Goal: Task Accomplishment & Management: Use online tool/utility

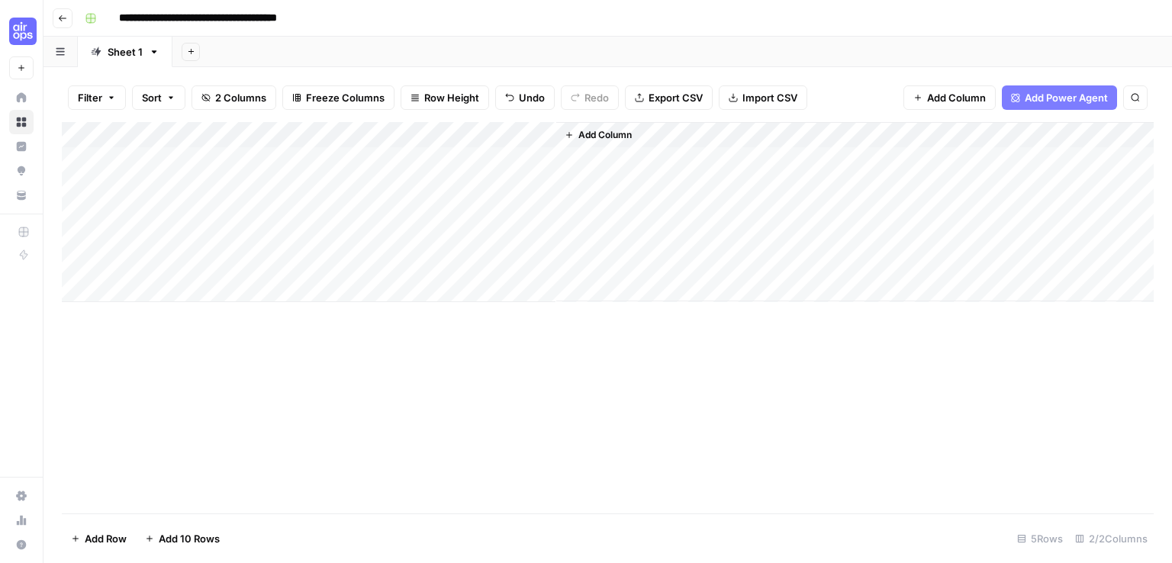
click at [439, 156] on div "Add Column" at bounding box center [608, 212] width 1092 height 180
click at [540, 159] on div "Add Column" at bounding box center [608, 212] width 1092 height 180
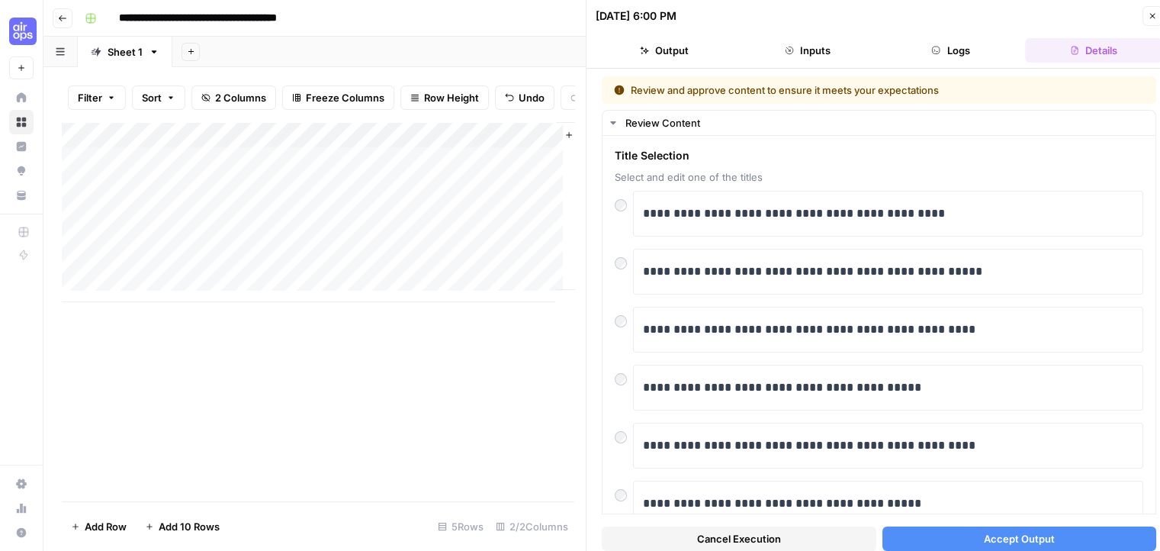
click at [984, 543] on span "Accept Output" at bounding box center [1019, 538] width 71 height 15
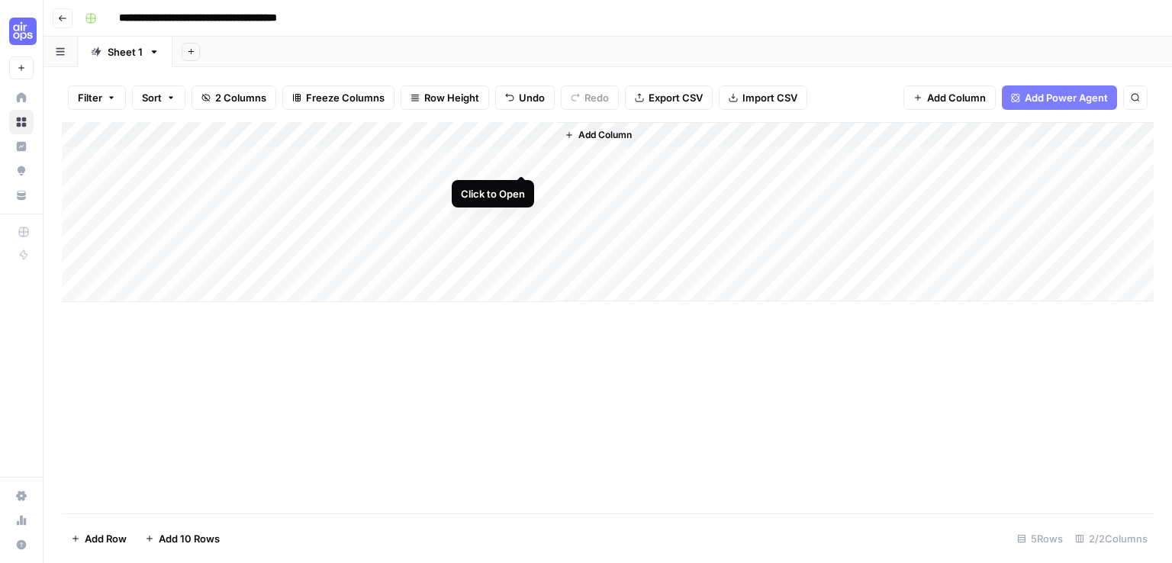
click at [520, 159] on div "Add Column" at bounding box center [608, 212] width 1092 height 180
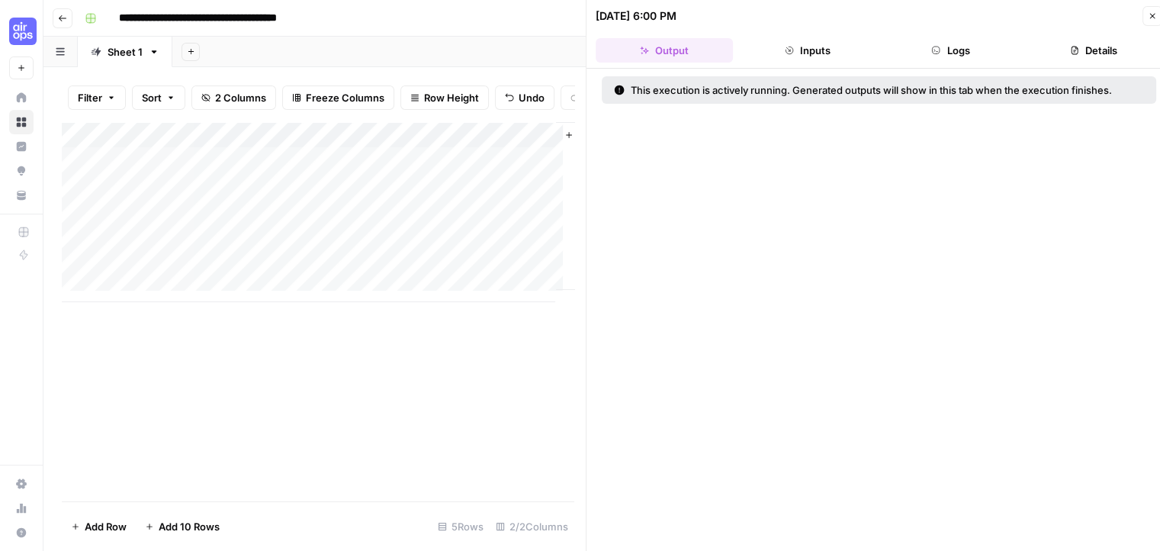
click at [947, 42] on button "Logs" at bounding box center [951, 50] width 137 height 24
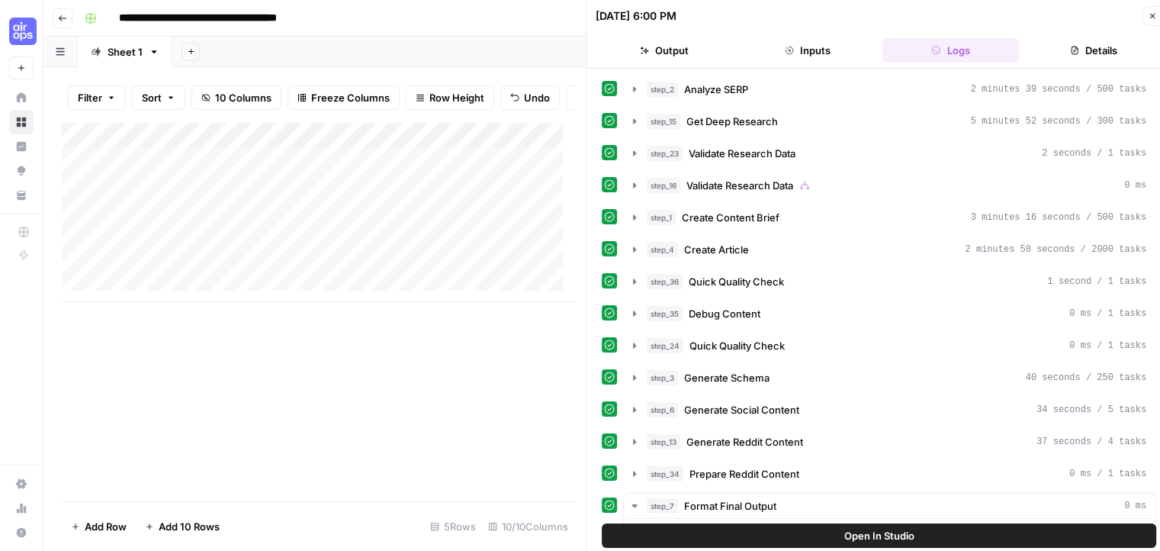
click at [1153, 11] on icon "button" at bounding box center [1152, 15] width 9 height 9
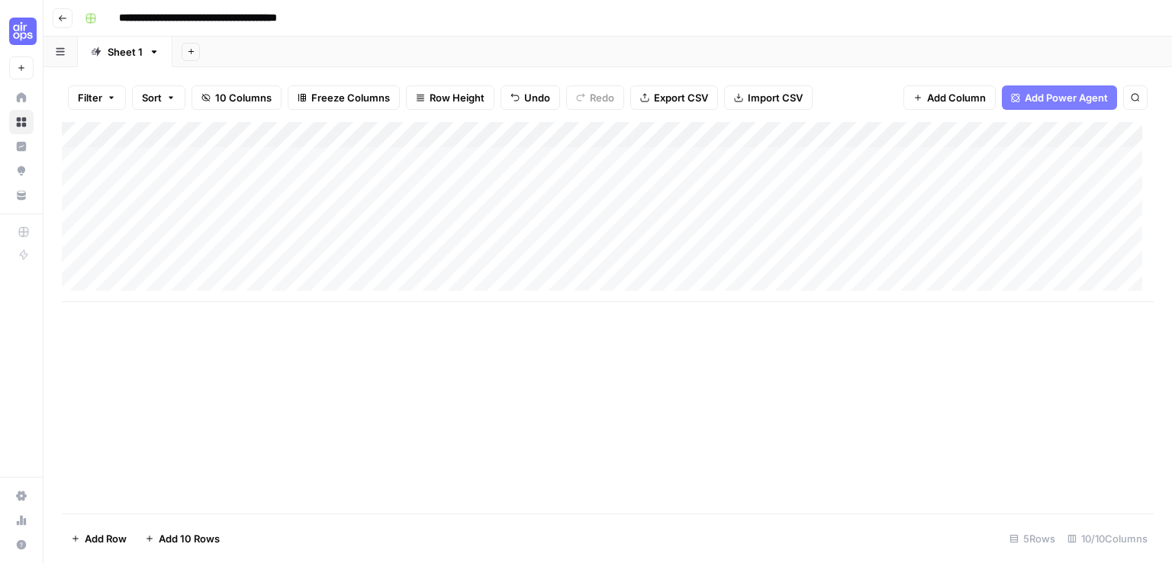
click at [678, 179] on div "Add Column" at bounding box center [608, 212] width 1092 height 180
click at [678, 159] on div "Add Column" at bounding box center [608, 212] width 1092 height 180
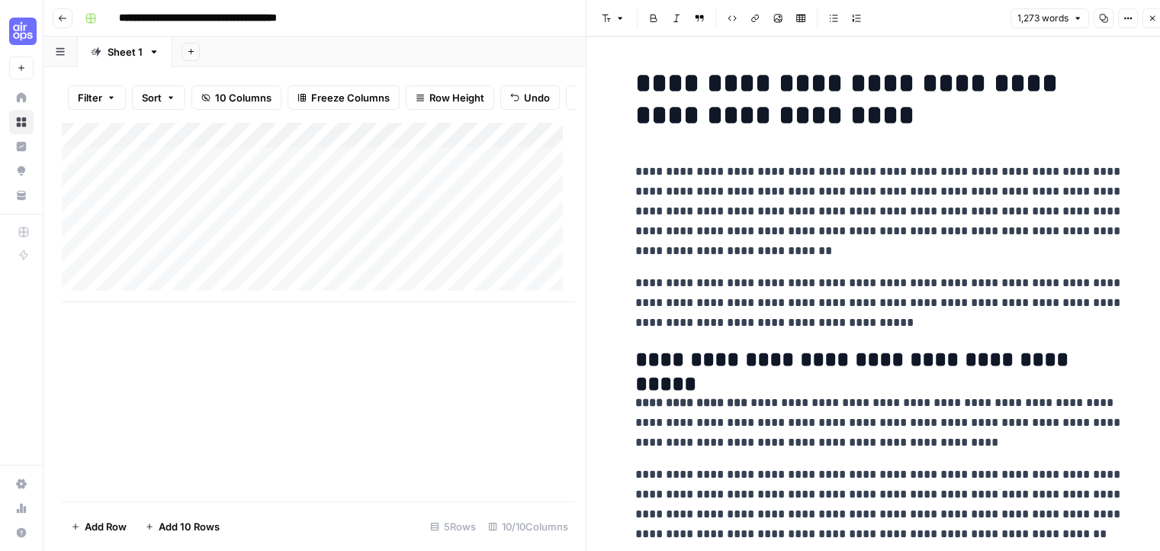
click at [1157, 22] on icon "button" at bounding box center [1152, 18] width 9 height 9
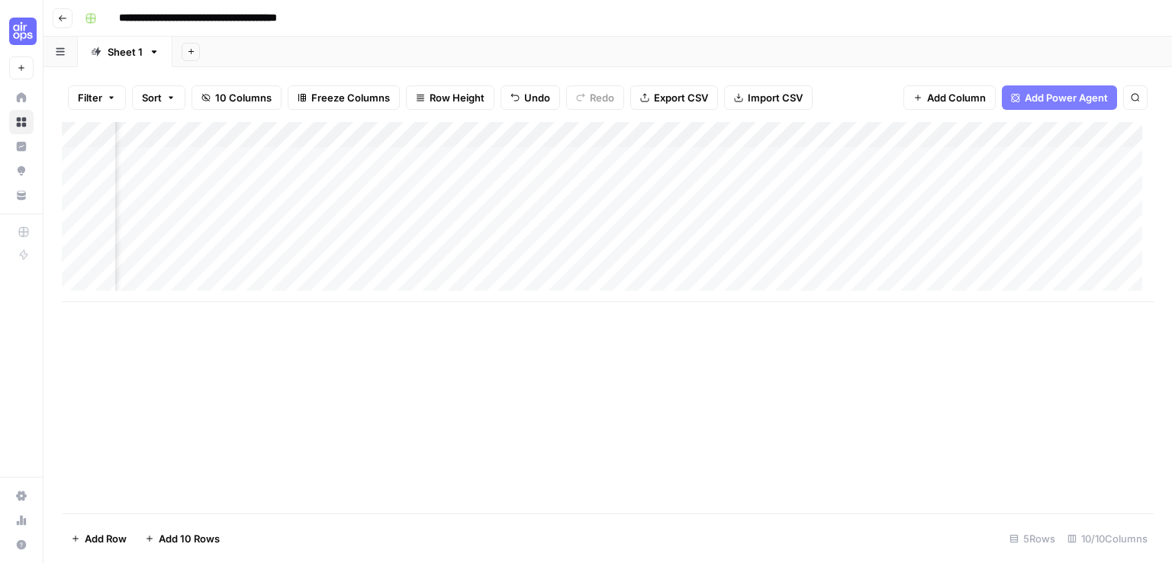
scroll to position [0, 234]
click at [854, 157] on div "Add Column" at bounding box center [608, 212] width 1092 height 180
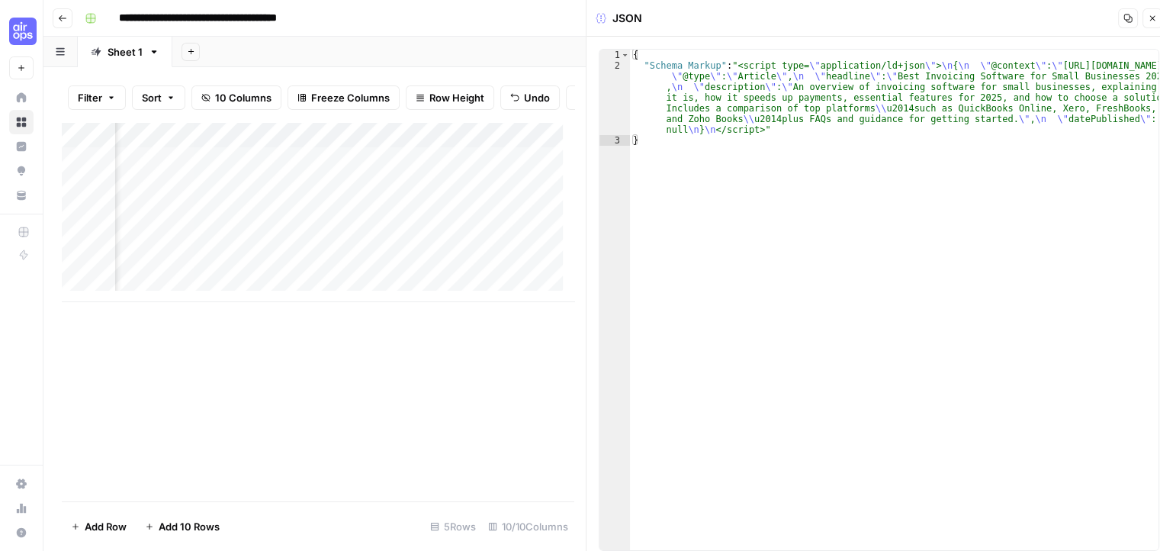
click at [1154, 19] on icon "button" at bounding box center [1152, 18] width 9 height 9
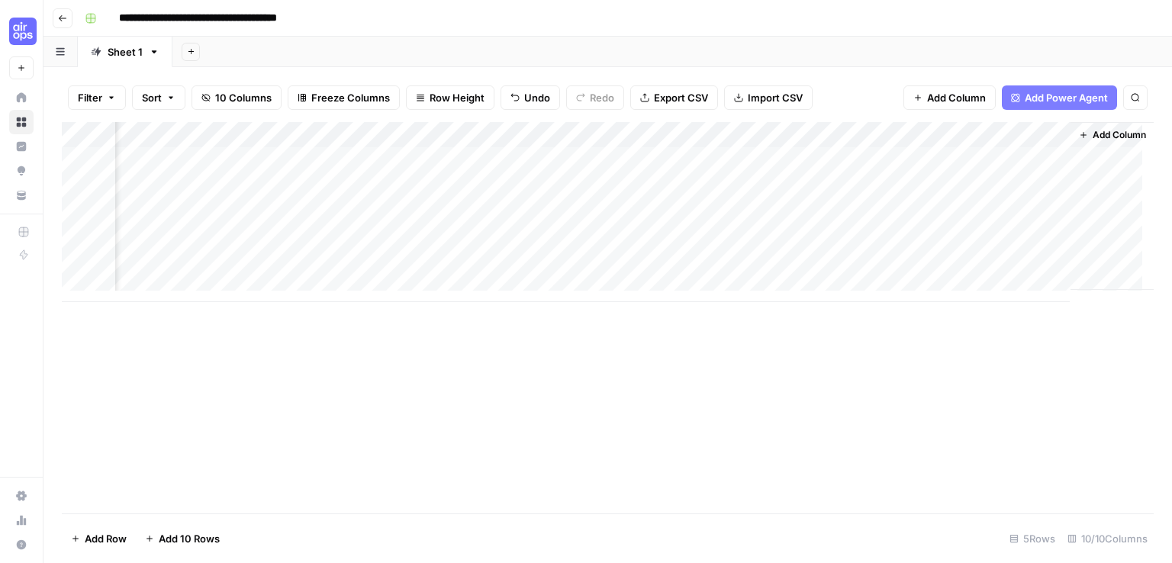
scroll to position [0, 597]
click at [710, 155] on div "Add Column" at bounding box center [608, 212] width 1092 height 180
click at [837, 156] on div "Add Column" at bounding box center [608, 212] width 1092 height 180
click at [898, 161] on div "Add Column" at bounding box center [608, 212] width 1092 height 180
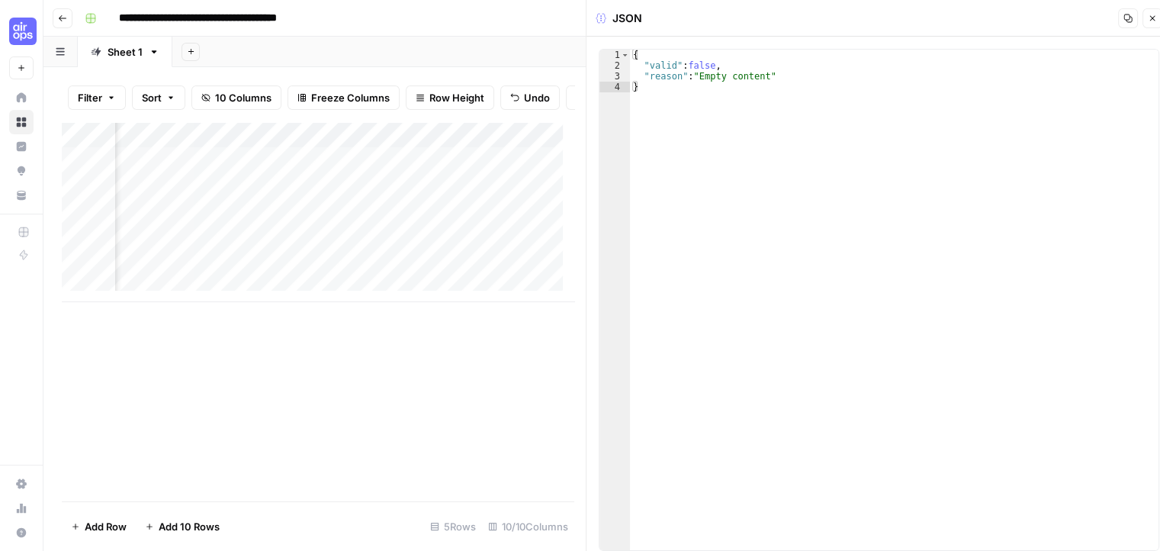
click at [1152, 16] on icon "button" at bounding box center [1152, 18] width 9 height 9
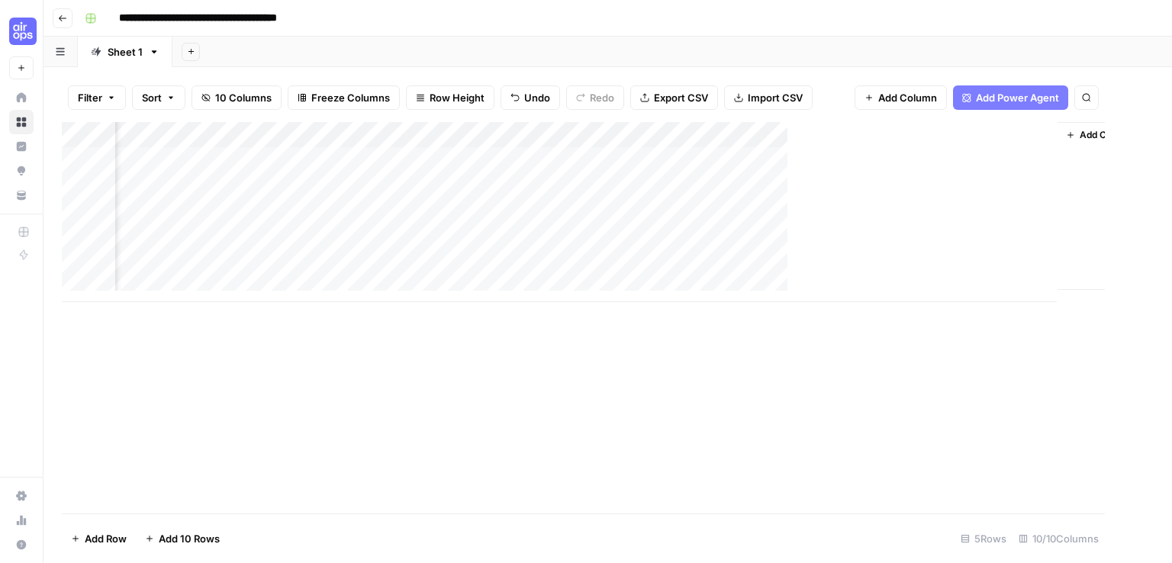
scroll to position [0, 579]
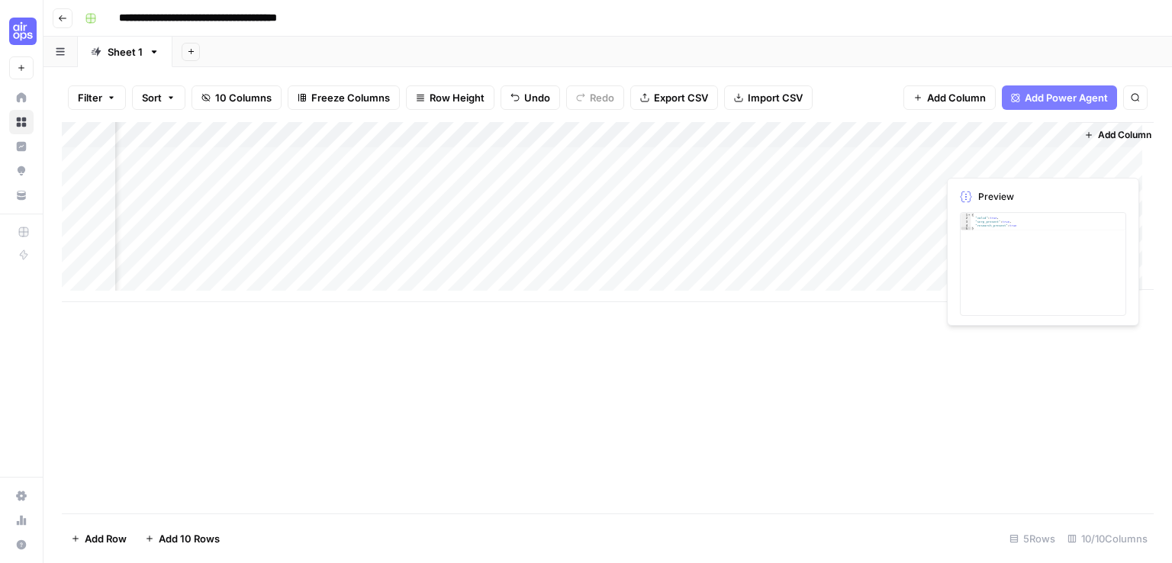
click at [980, 163] on div "Add Column" at bounding box center [608, 212] width 1092 height 180
click at [1055, 160] on div "Add Column" at bounding box center [608, 212] width 1092 height 180
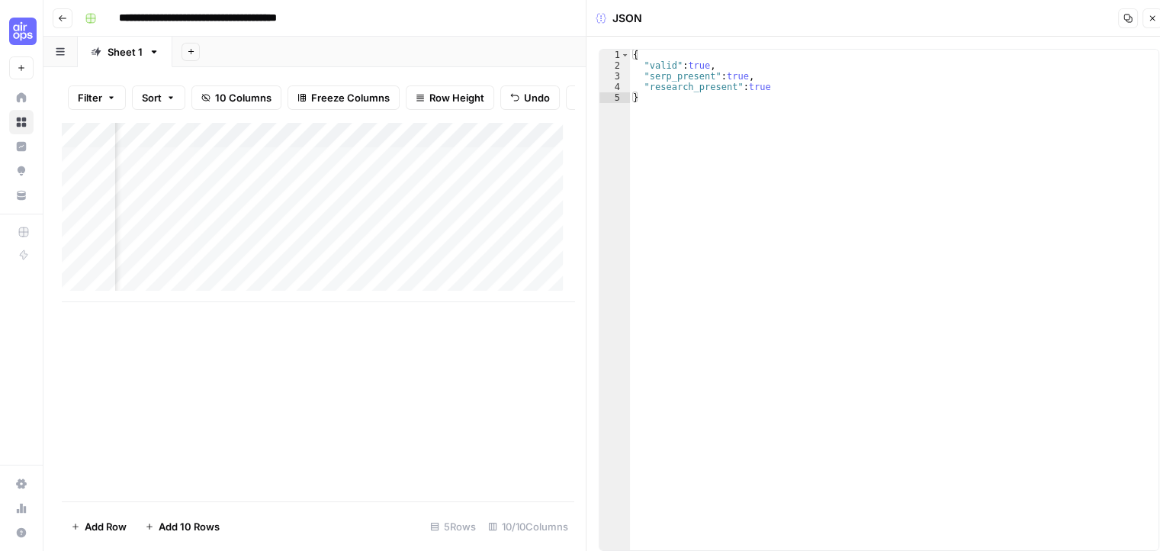
click at [1159, 18] on button "Close" at bounding box center [1153, 18] width 20 height 20
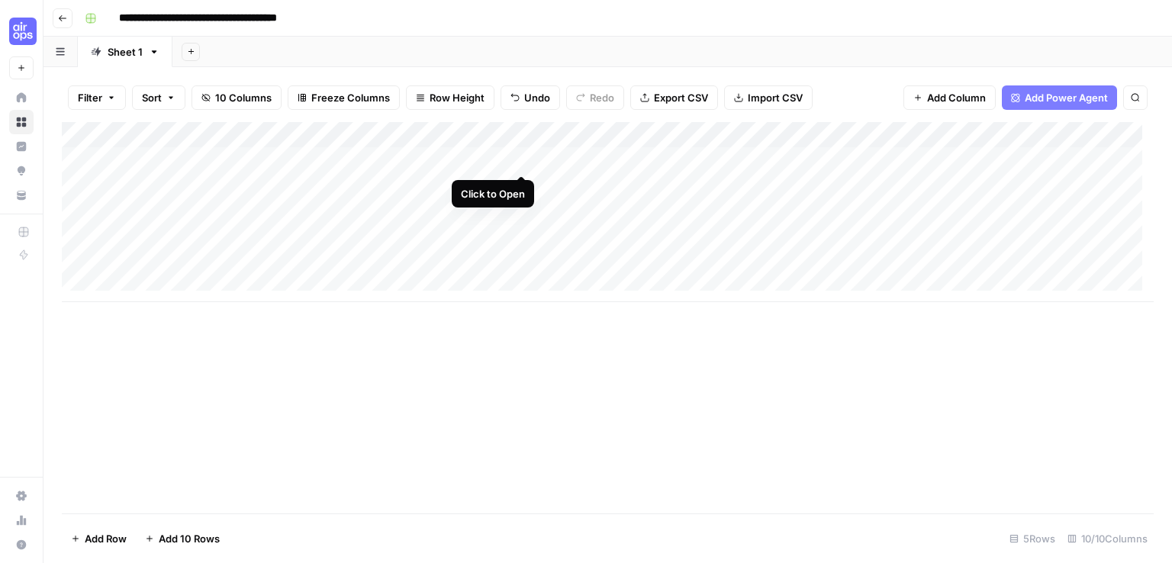
click at [520, 160] on div "Add Column" at bounding box center [608, 212] width 1092 height 180
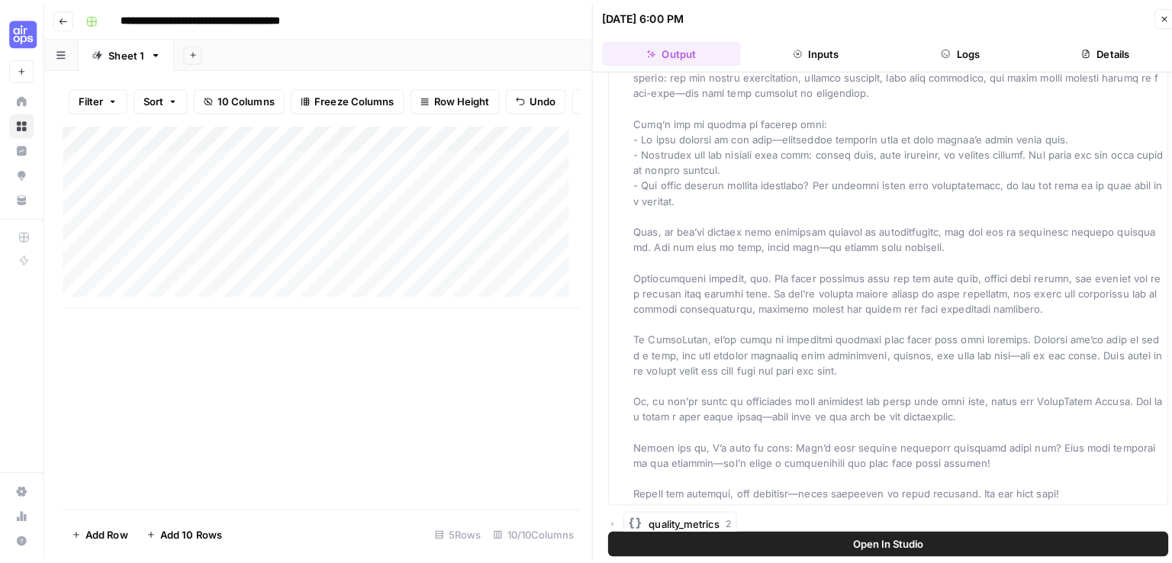
scroll to position [3715, 0]
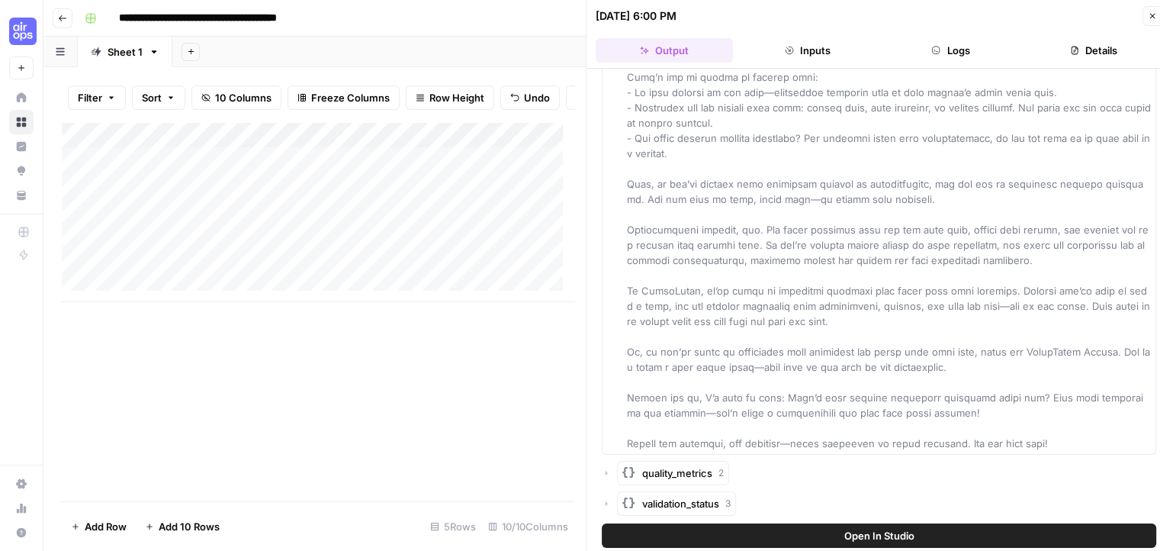
click at [1151, 21] on button "Close" at bounding box center [1153, 16] width 20 height 20
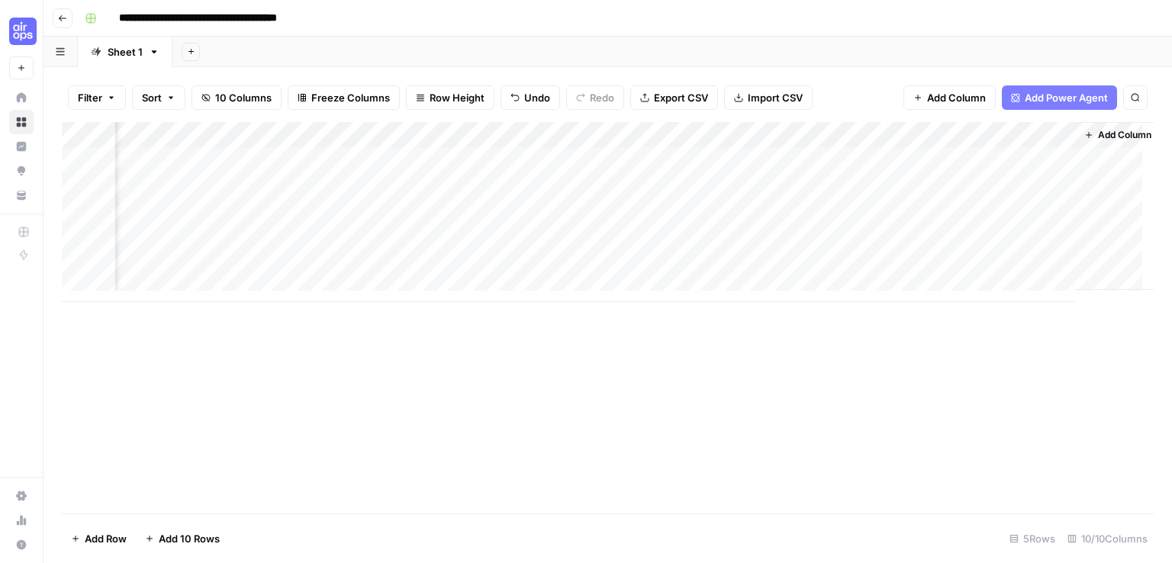
scroll to position [0, 597]
click at [1102, 140] on span "Add Column" at bounding box center [1118, 135] width 53 height 14
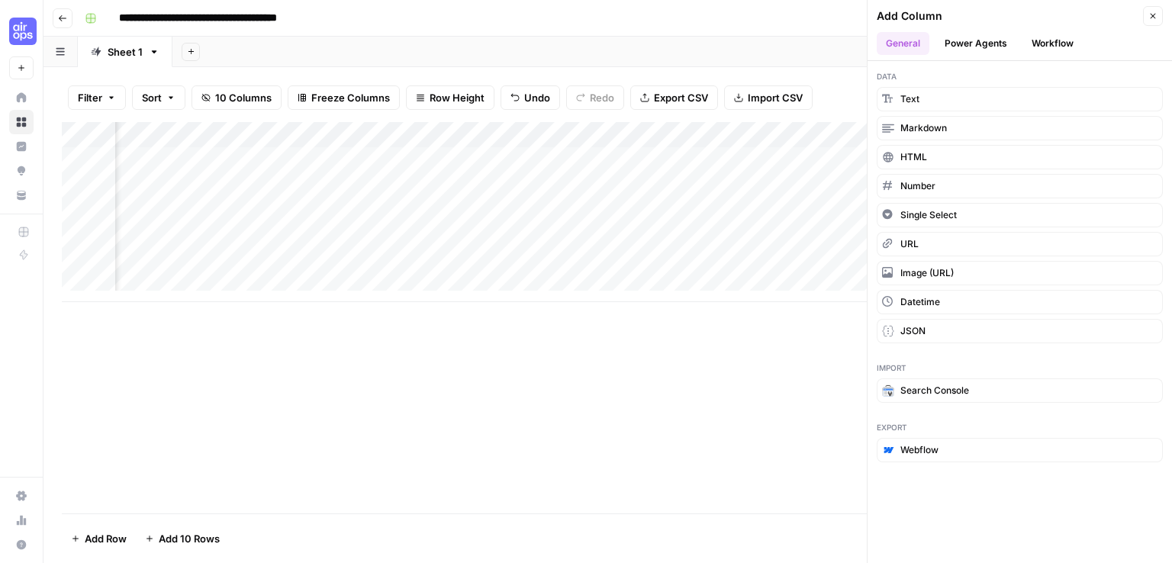
click at [1053, 37] on button "Workflow" at bounding box center [1052, 43] width 60 height 23
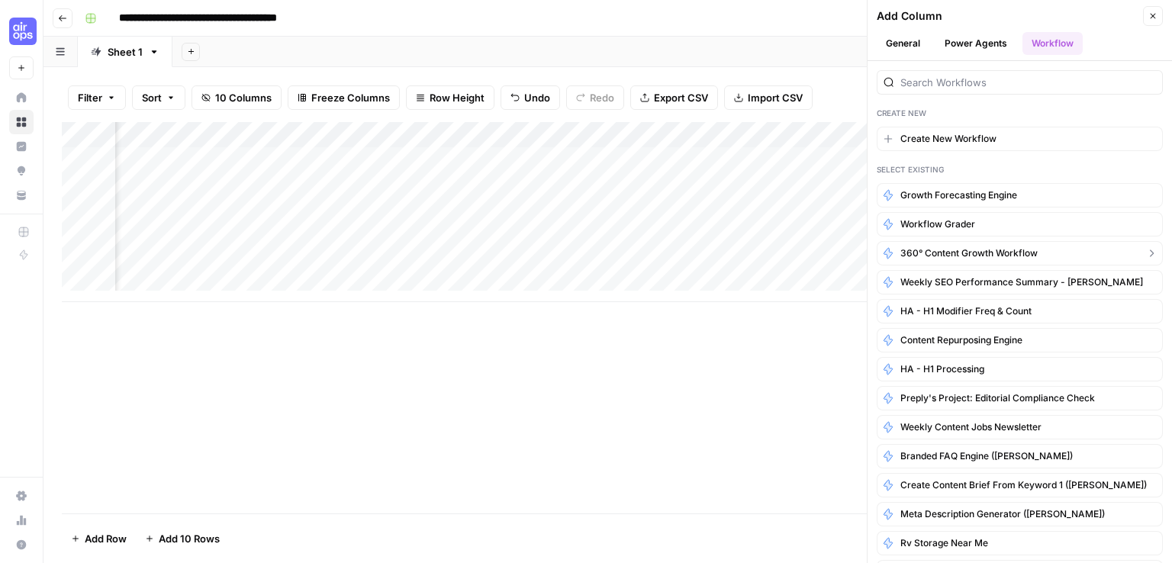
click at [1034, 250] on span "360° Content Growth Workflow" at bounding box center [968, 253] width 137 height 14
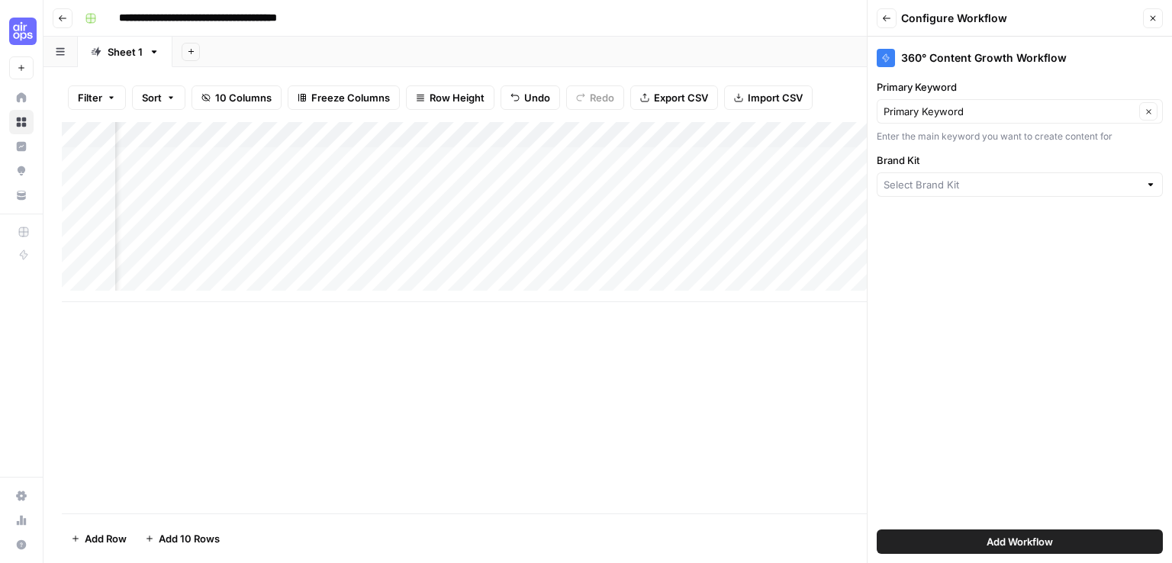
type input "QuickBooks - New"
click at [885, 20] on icon "button" at bounding box center [886, 18] width 9 height 9
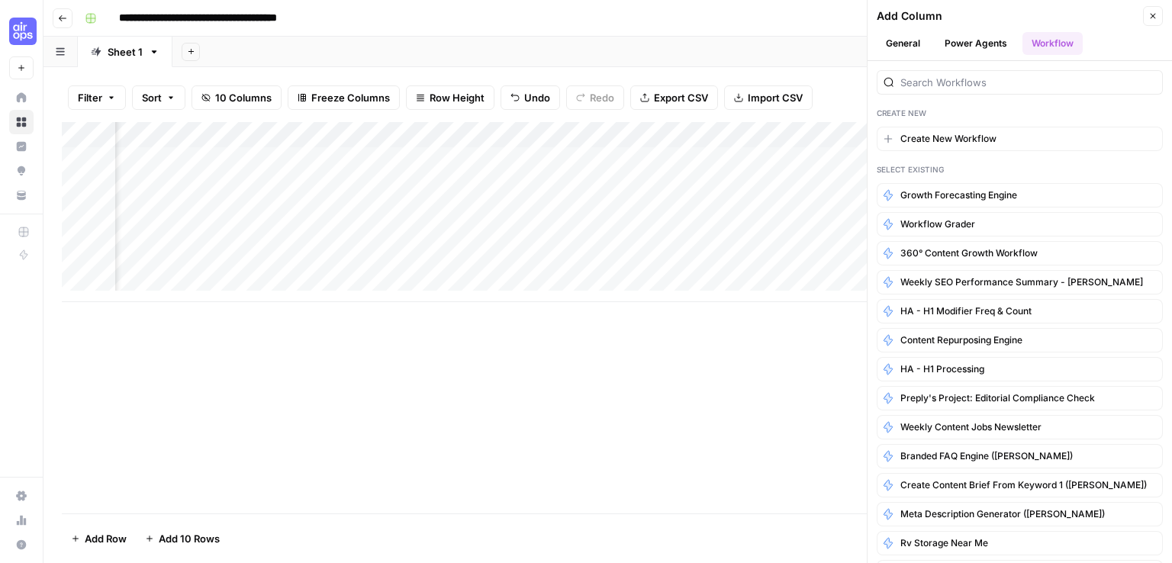
click at [977, 43] on button "Power Agents" at bounding box center [975, 43] width 81 height 23
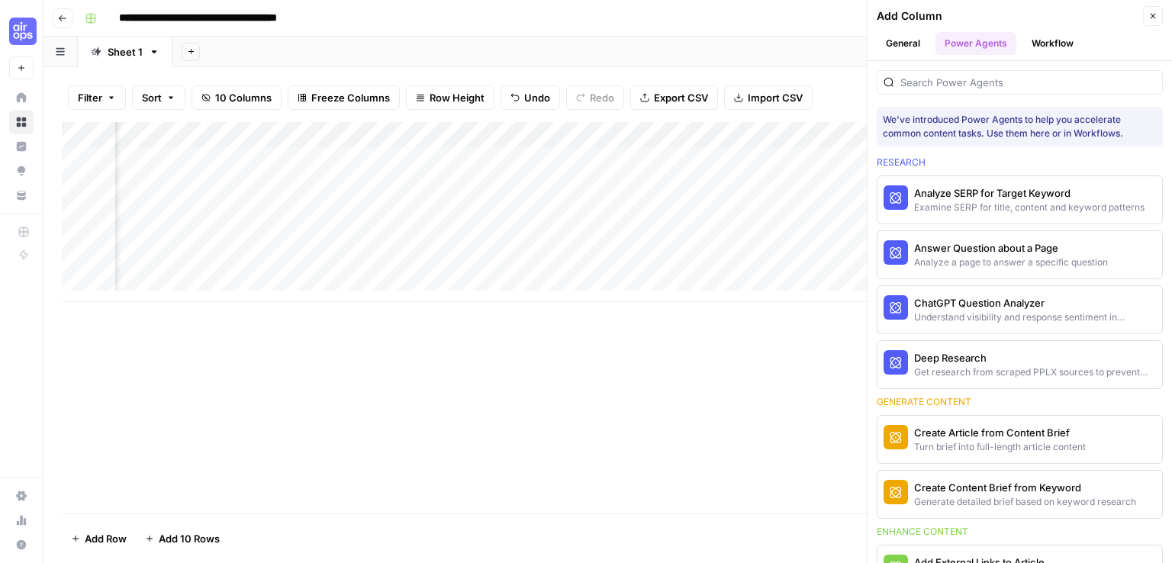
click at [906, 44] on button "General" at bounding box center [903, 43] width 53 height 23
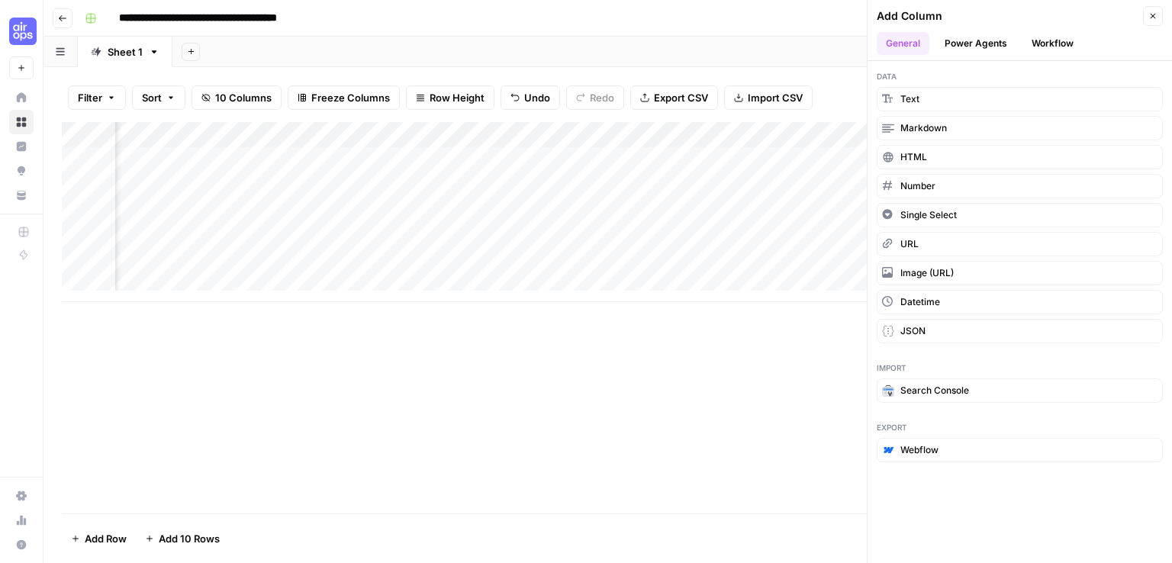
click at [1154, 16] on icon "button" at bounding box center [1153, 16] width 5 height 5
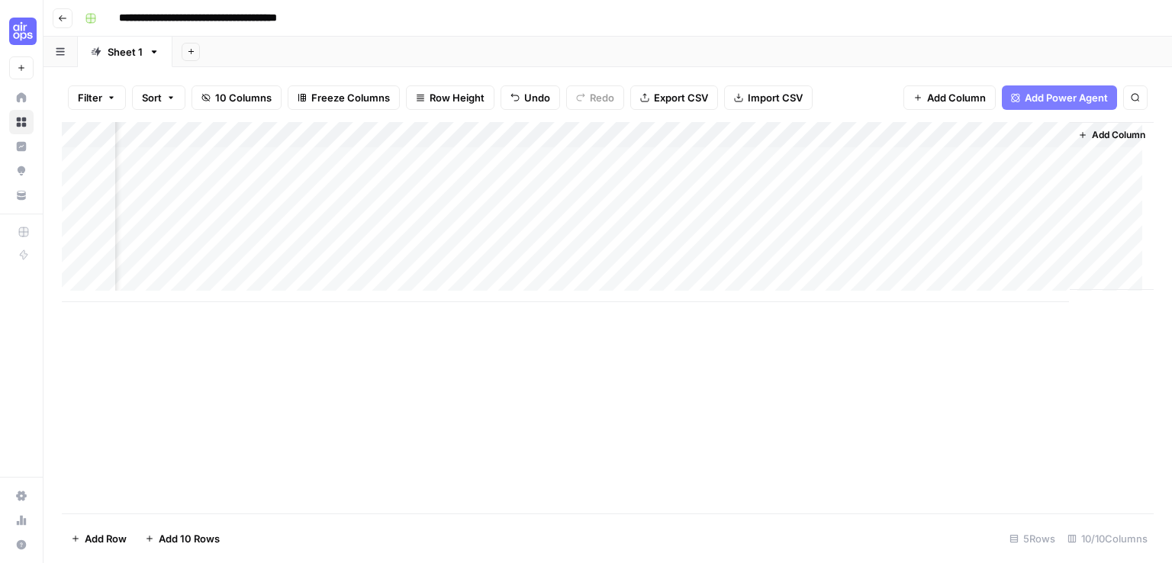
click at [1092, 138] on span "Add Column" at bounding box center [1118, 135] width 53 height 14
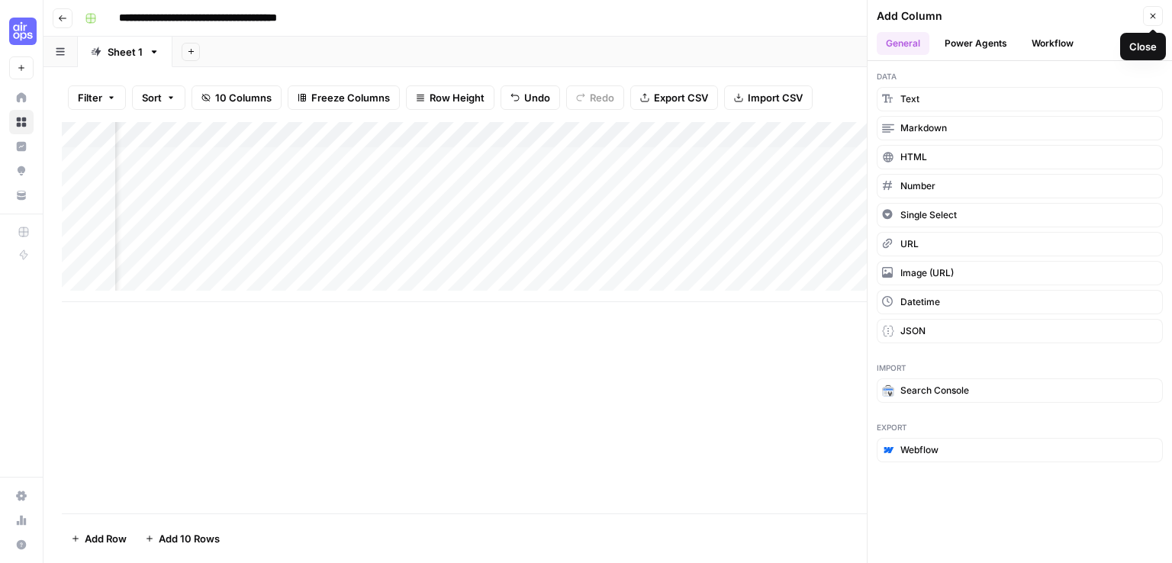
click at [1152, 16] on icon "button" at bounding box center [1153, 16] width 5 height 5
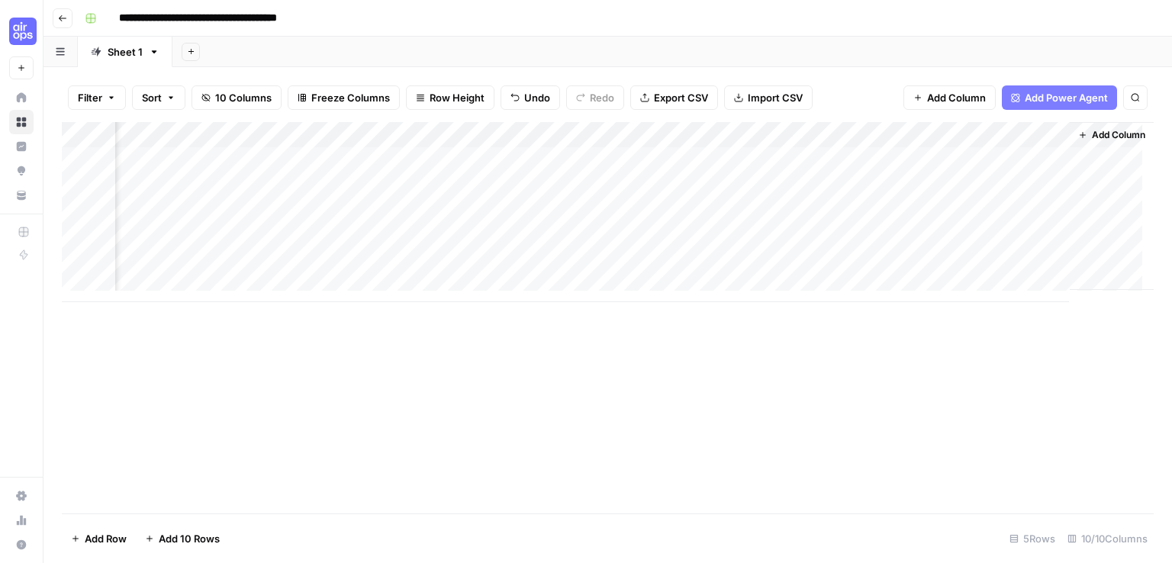
click at [925, 98] on button "Add Column" at bounding box center [949, 97] width 92 height 24
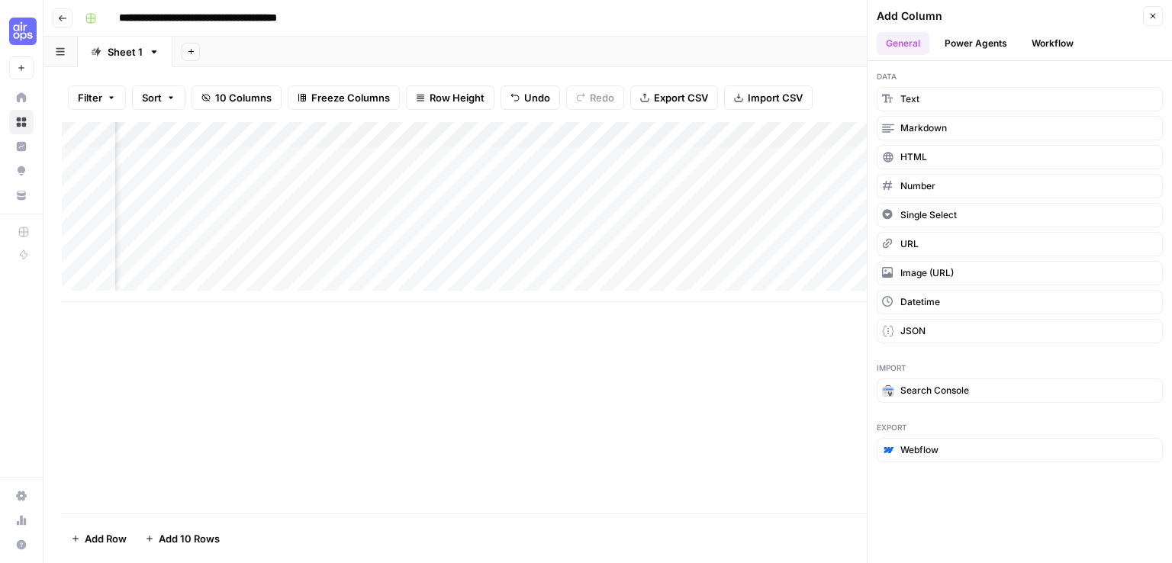
click at [773, 356] on div "Add Column" at bounding box center [608, 317] width 1092 height 391
click at [1155, 24] on button "Close" at bounding box center [1153, 16] width 20 height 20
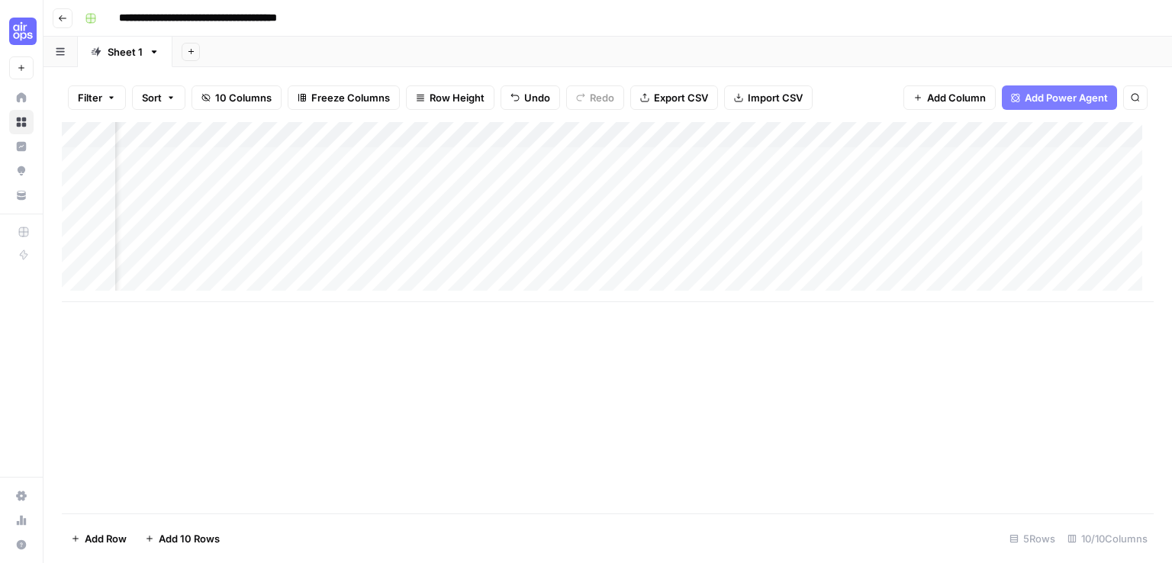
scroll to position [0, 0]
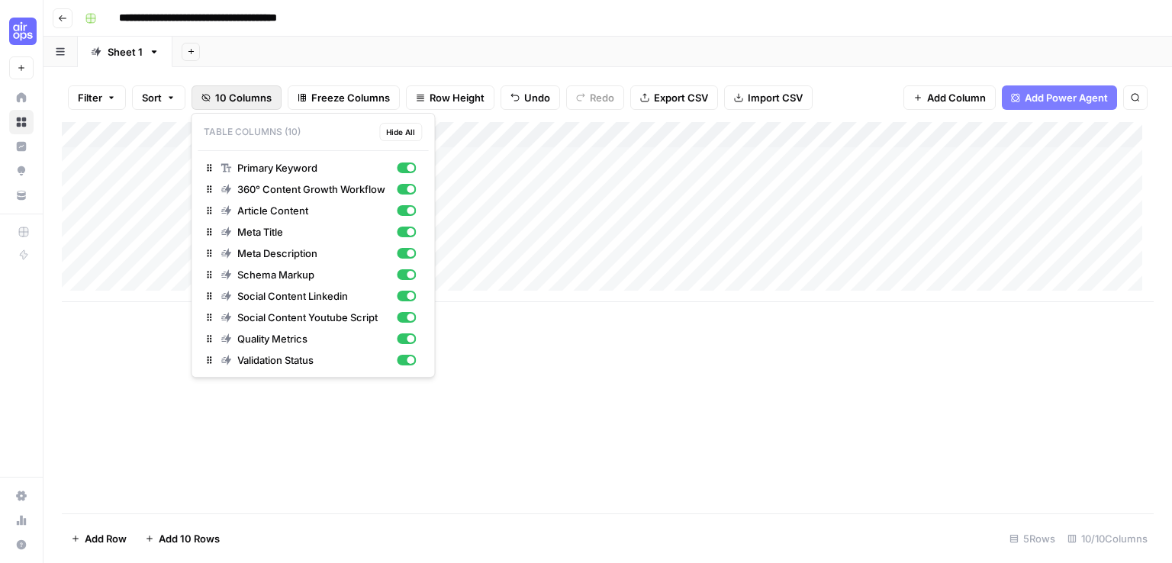
click at [217, 92] on span "10 Columns" at bounding box center [243, 97] width 56 height 15
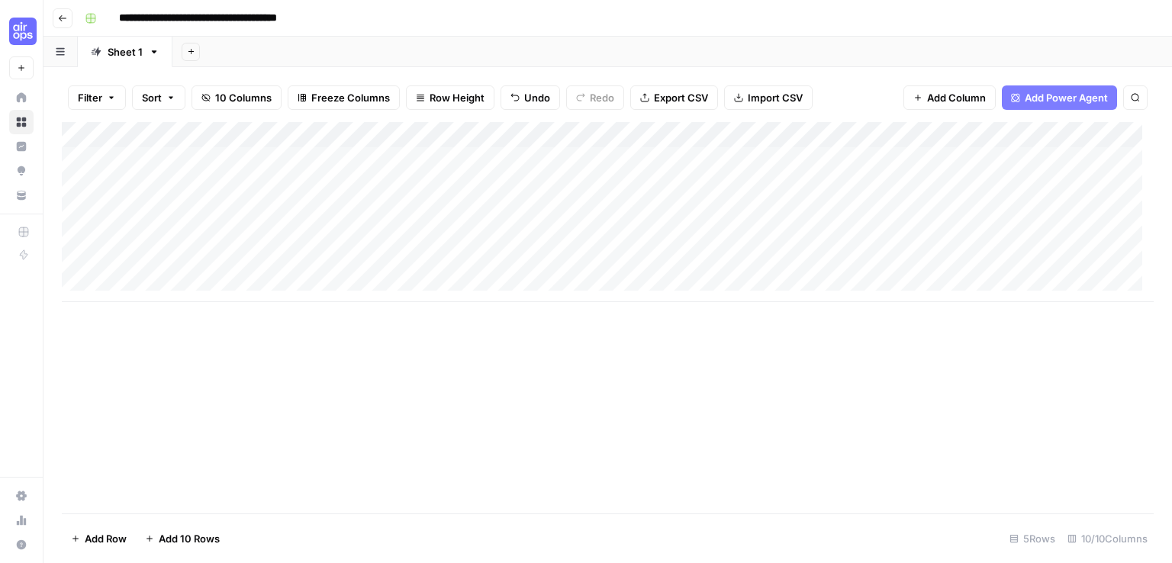
click at [367, 407] on div "Add Column" at bounding box center [608, 317] width 1092 height 391
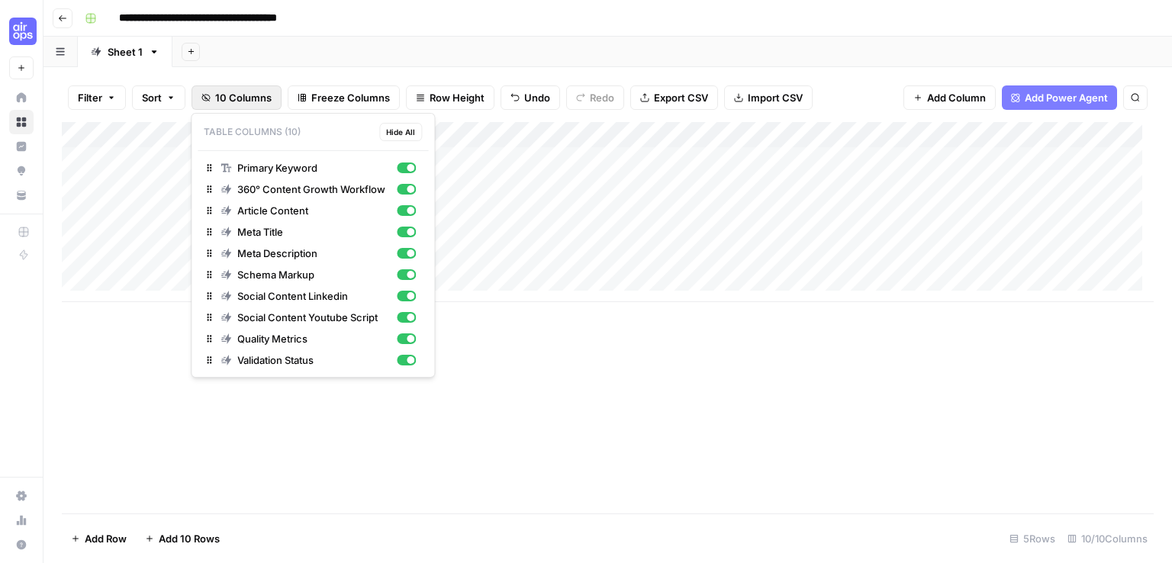
click at [223, 101] on span "10 Columns" at bounding box center [243, 97] width 56 height 15
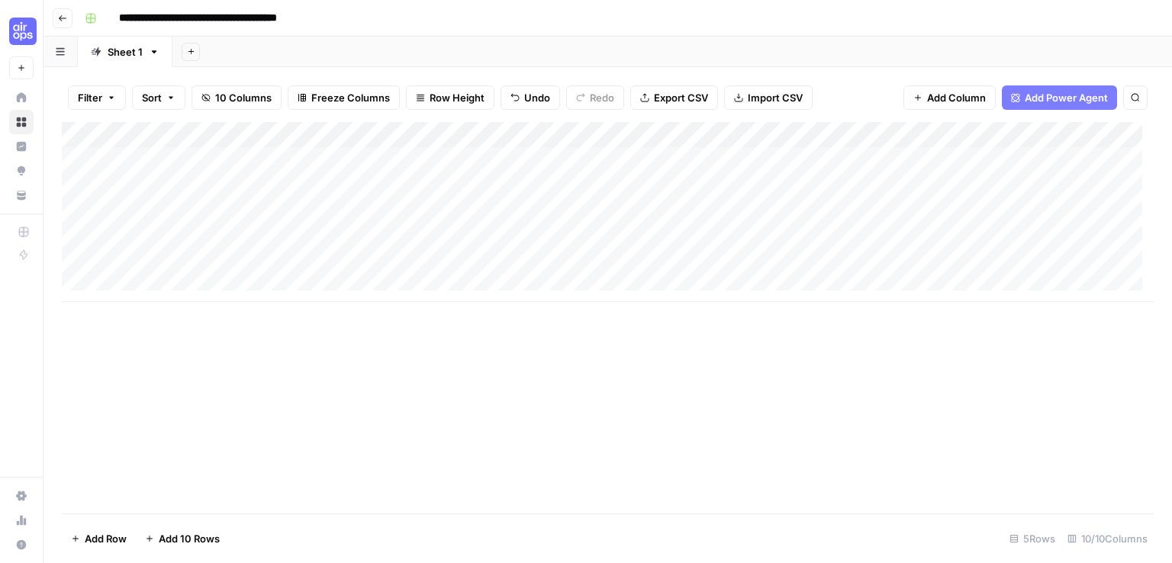
click at [272, 425] on div "Add Column" at bounding box center [608, 317] width 1092 height 391
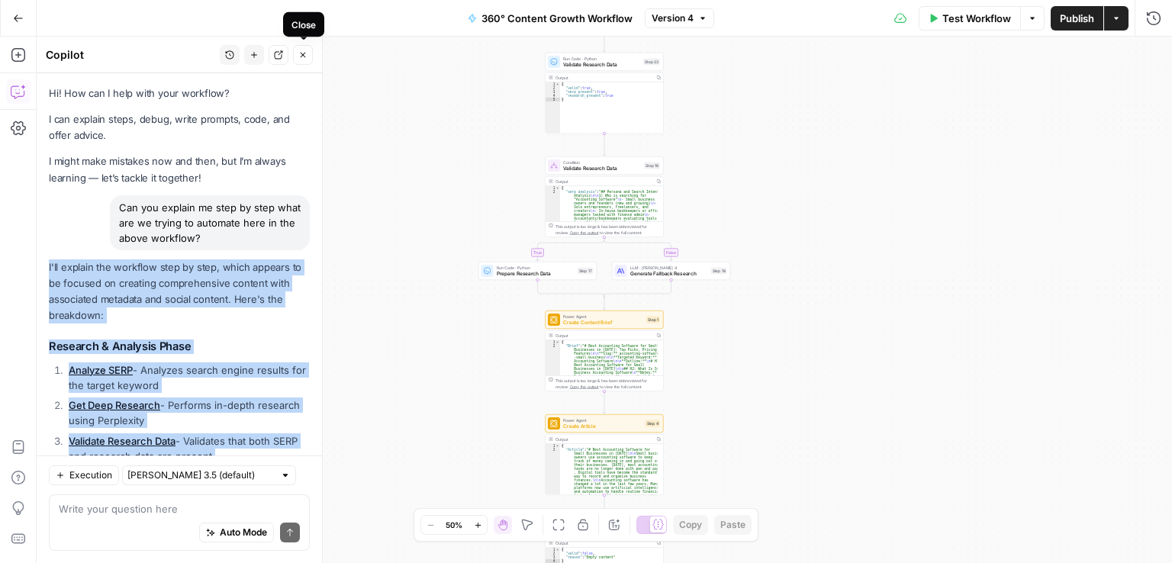
scroll to position [900, 0]
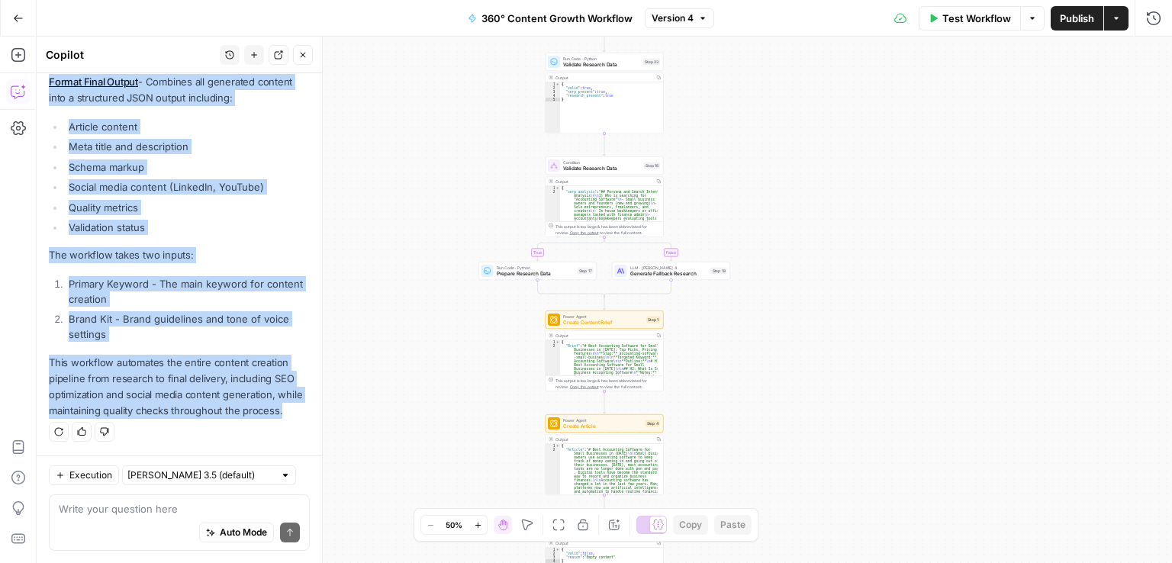
click at [303, 59] on icon "button" at bounding box center [302, 54] width 9 height 9
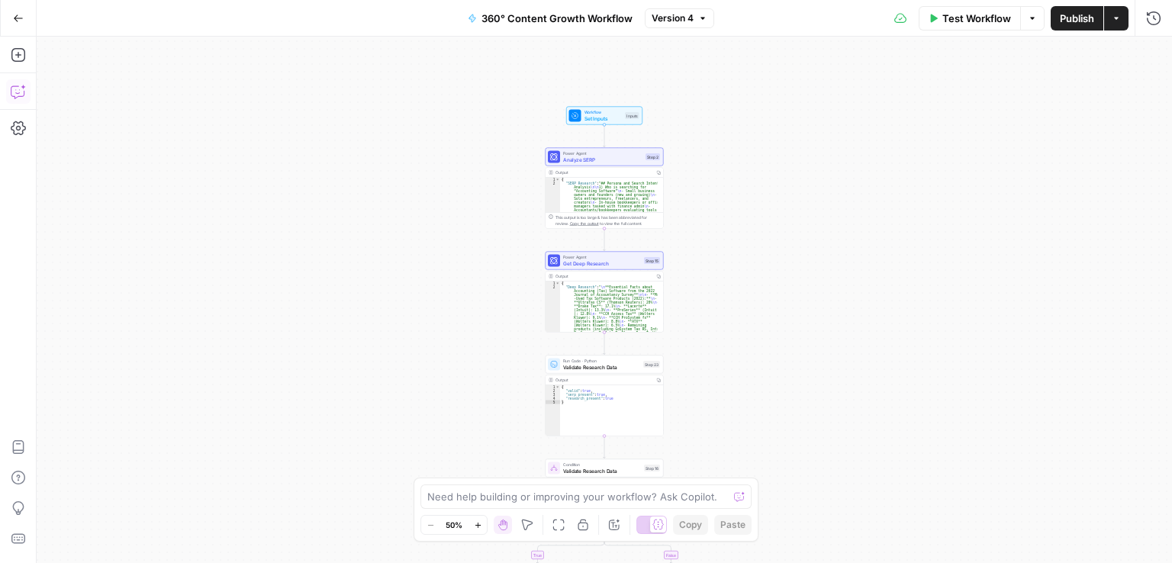
click at [21, 85] on icon "button" at bounding box center [18, 91] width 15 height 15
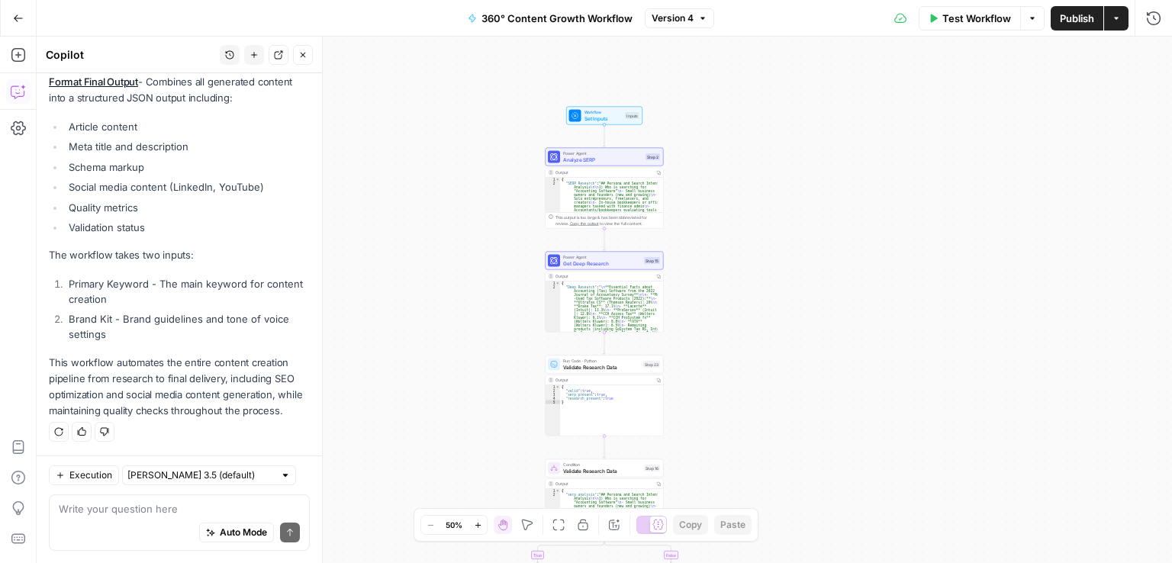
click at [147, 510] on textarea at bounding box center [179, 508] width 241 height 15
type textarea "Can you elaborate the steps little more"
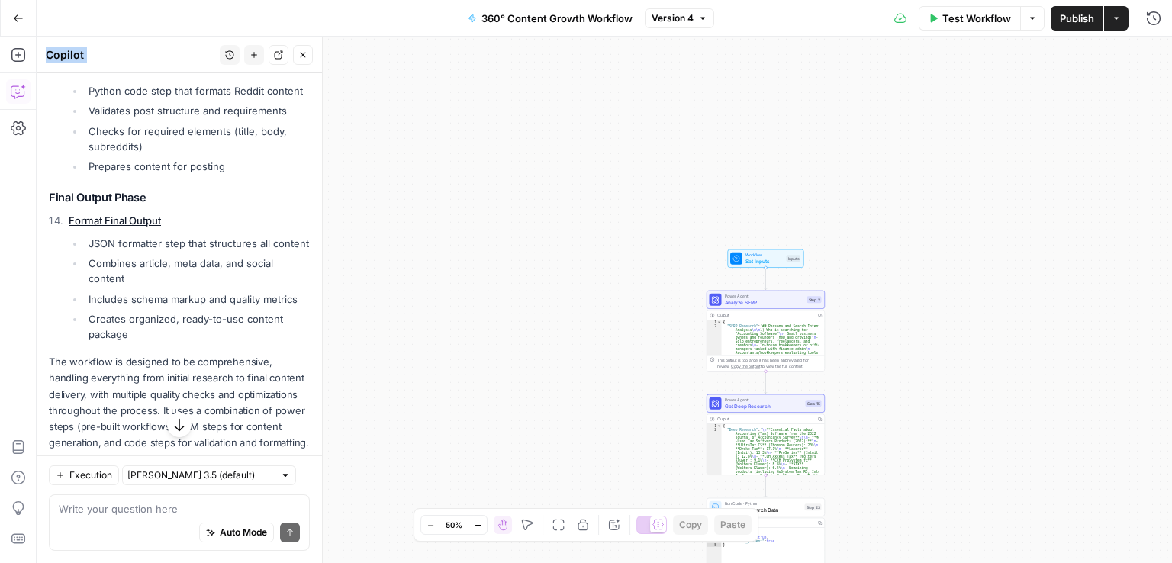
scroll to position [3349, 0]
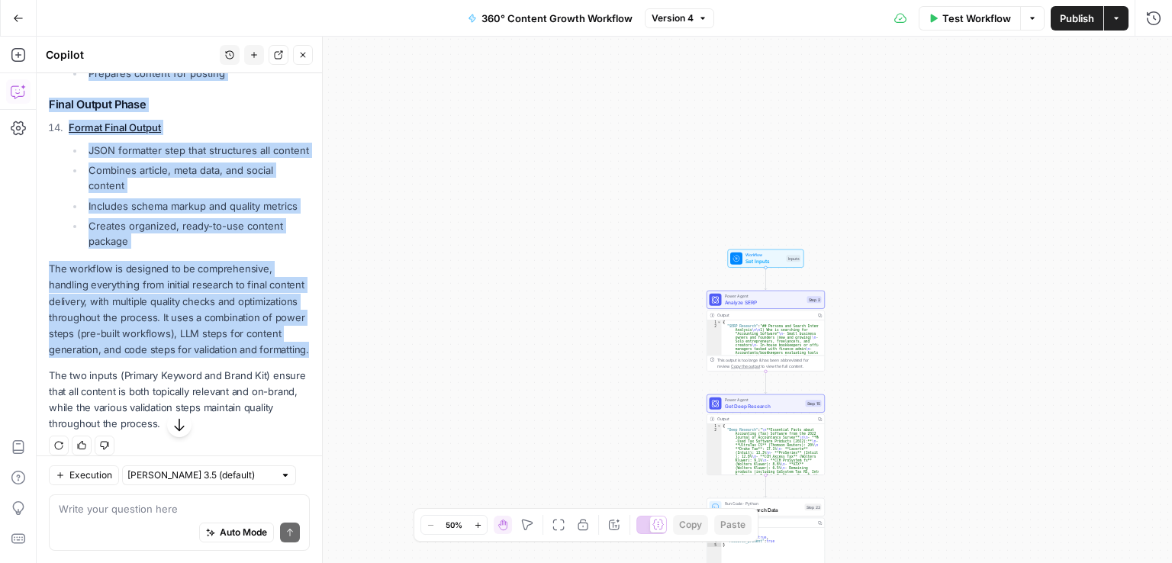
drag, startPoint x: 45, startPoint y: 101, endPoint x: 243, endPoint y: 446, distance: 397.8
copy div "Research & Analysis Phase Analyze SERP Uses the "Analyze SERP for Target Keywor…"
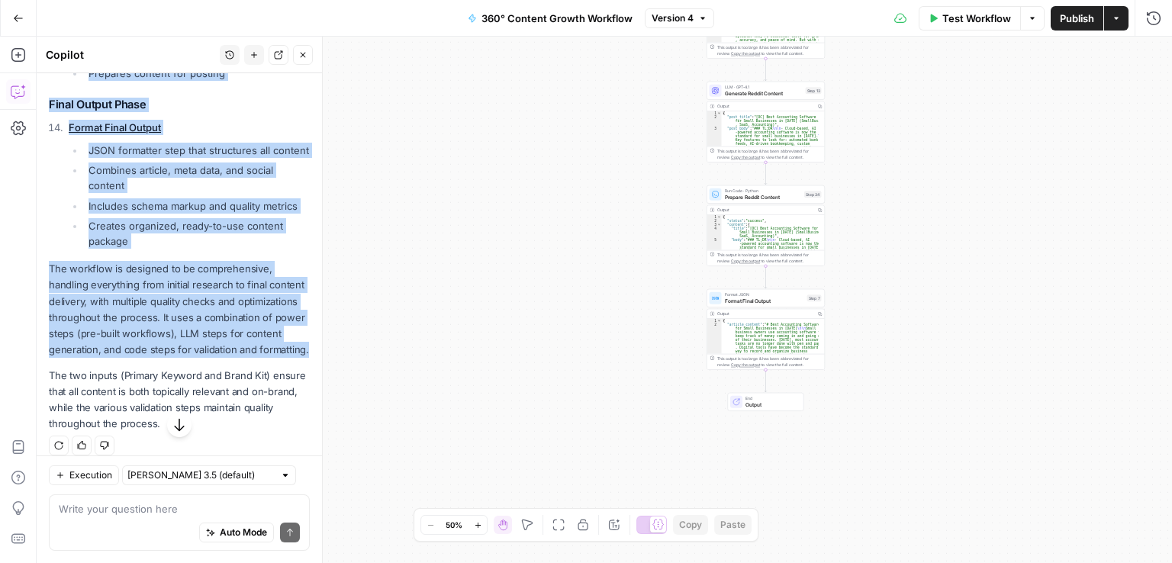
click at [606, 327] on div "true false Workflow Set Inputs Inputs Power Agent Analyze SERP Step 2 Output Co…" at bounding box center [604, 300] width 1135 height 526
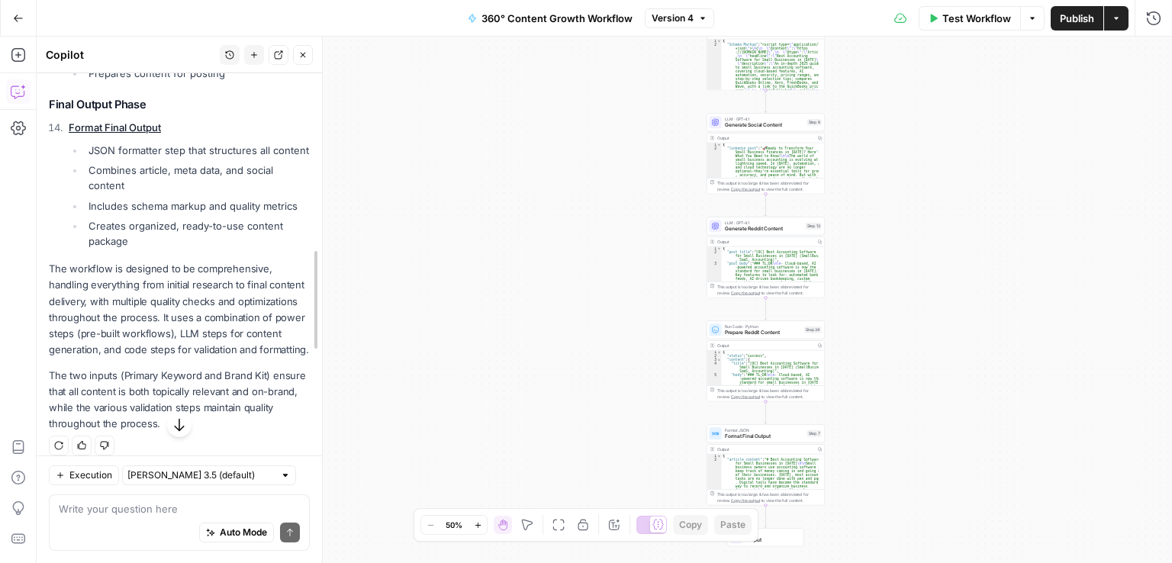
click at [328, 401] on div at bounding box center [321, 300] width 15 height 526
click at [34, 282] on div "Add Steps Copilot Settings AirOps Academy Help Give Feedback Shortcuts" at bounding box center [18, 300] width 37 height 526
click at [303, 53] on icon "button" at bounding box center [302, 54] width 9 height 9
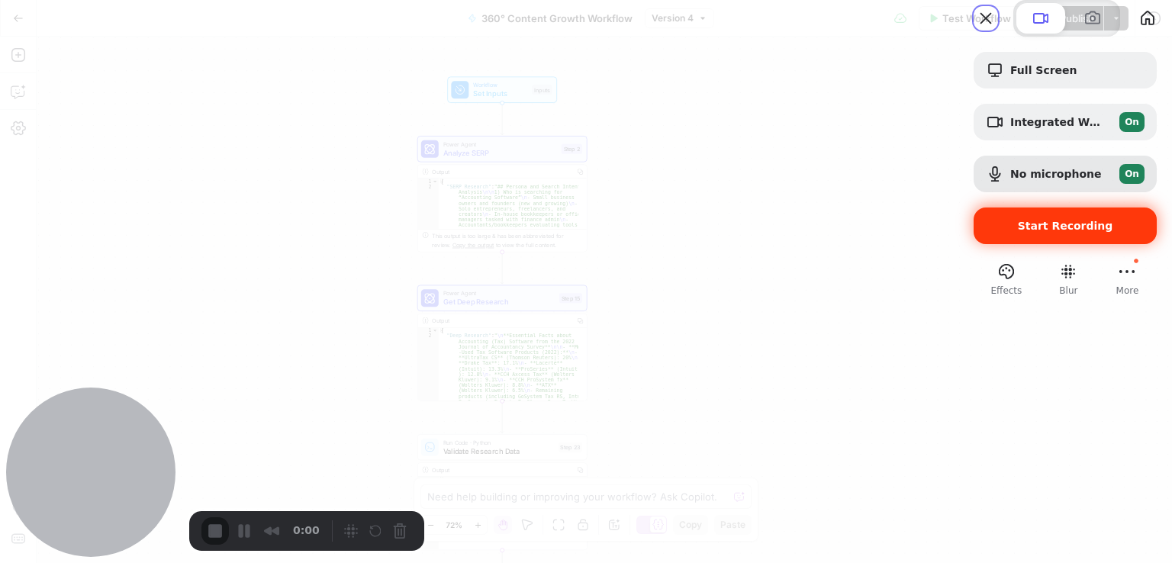
click at [999, 244] on div "Start Recording" at bounding box center [1065, 226] width 183 height 37
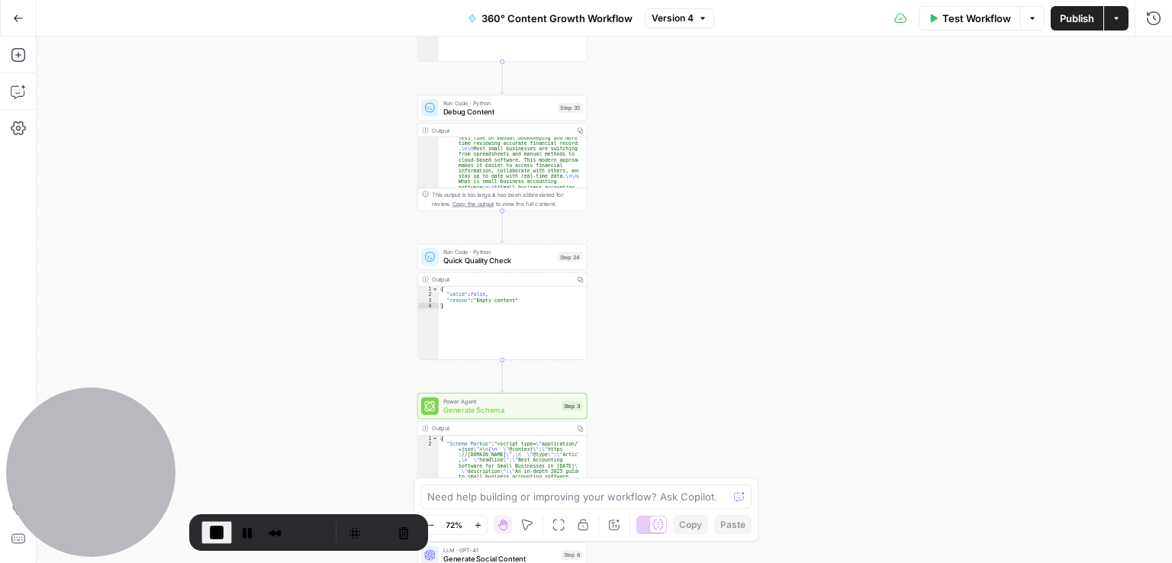
scroll to position [110, 0]
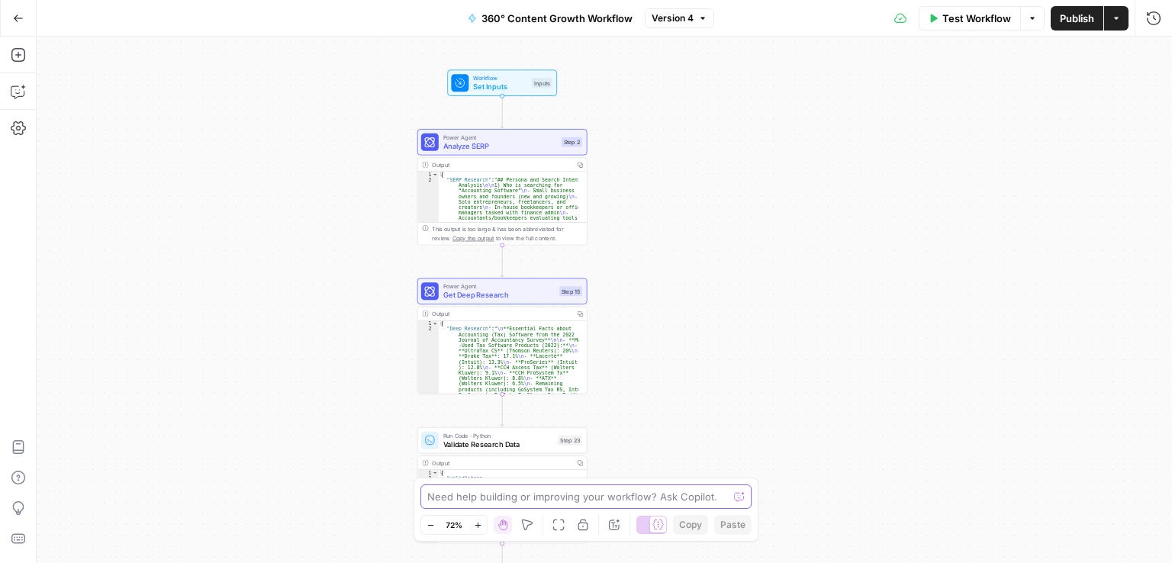
click at [485, 498] on textarea at bounding box center [577, 496] width 301 height 15
click at [23, 101] on button "Copilot" at bounding box center [18, 91] width 24 height 24
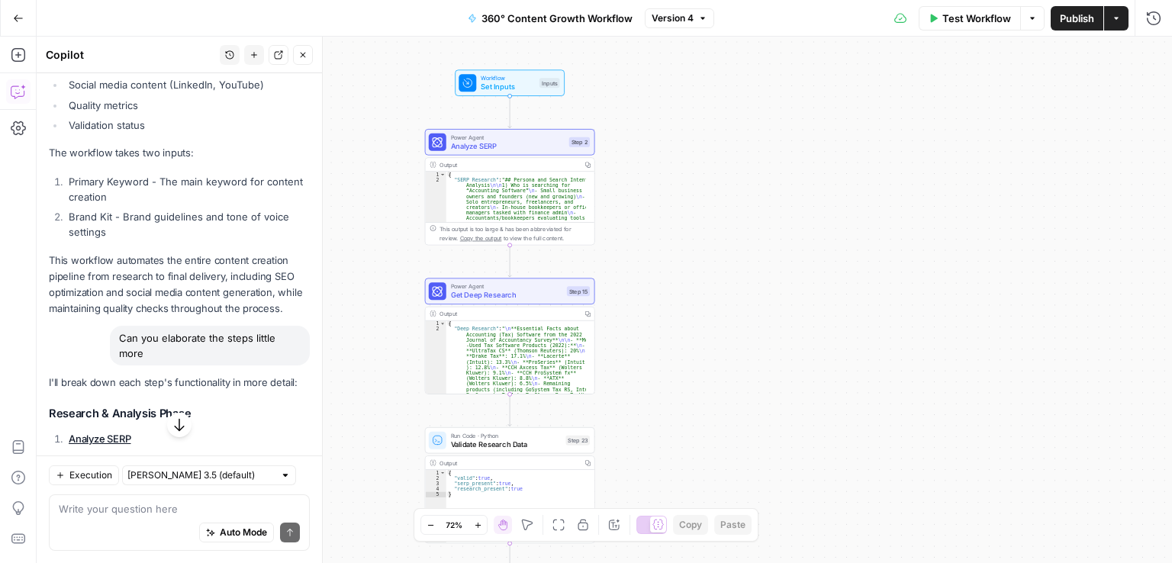
scroll to position [1016, 0]
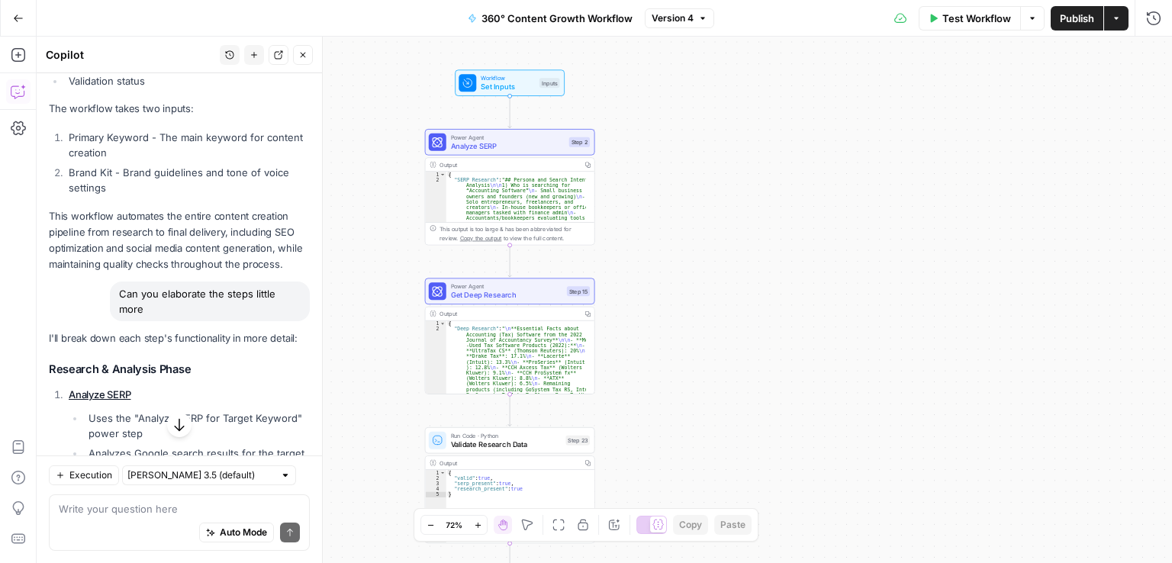
drag, startPoint x: 43, startPoint y: 228, endPoint x: 95, endPoint y: 300, distance: 88.5
copy p "This workflow automates the entire content creation pipeline from research to f…"
